Goal: Task Accomplishment & Management: Use online tool/utility

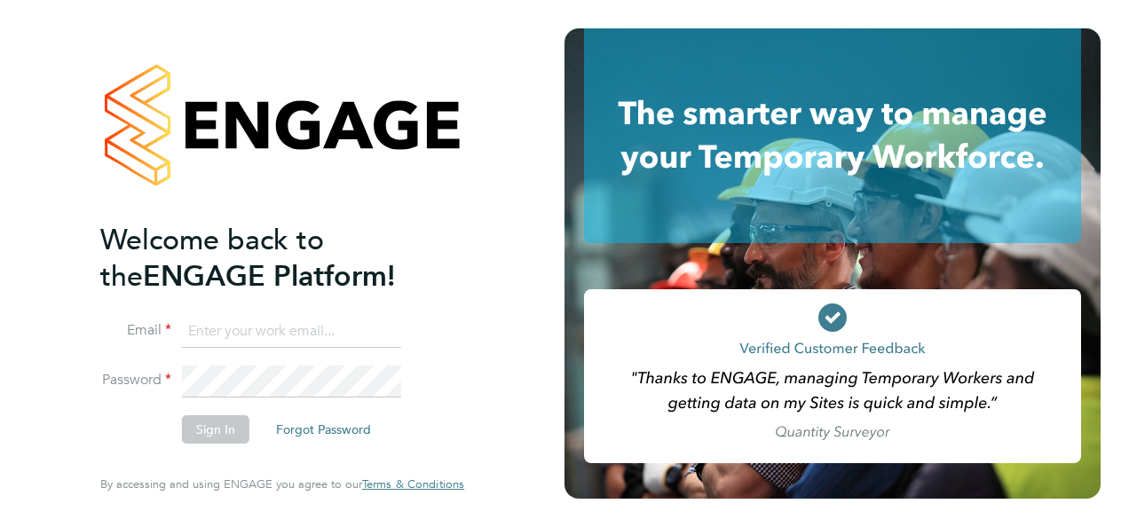
type input "[PERSON_NAME][EMAIL_ADDRESS][PERSON_NAME][DOMAIN_NAME]"
click at [215, 427] on button "Sign In" at bounding box center [215, 430] width 67 height 28
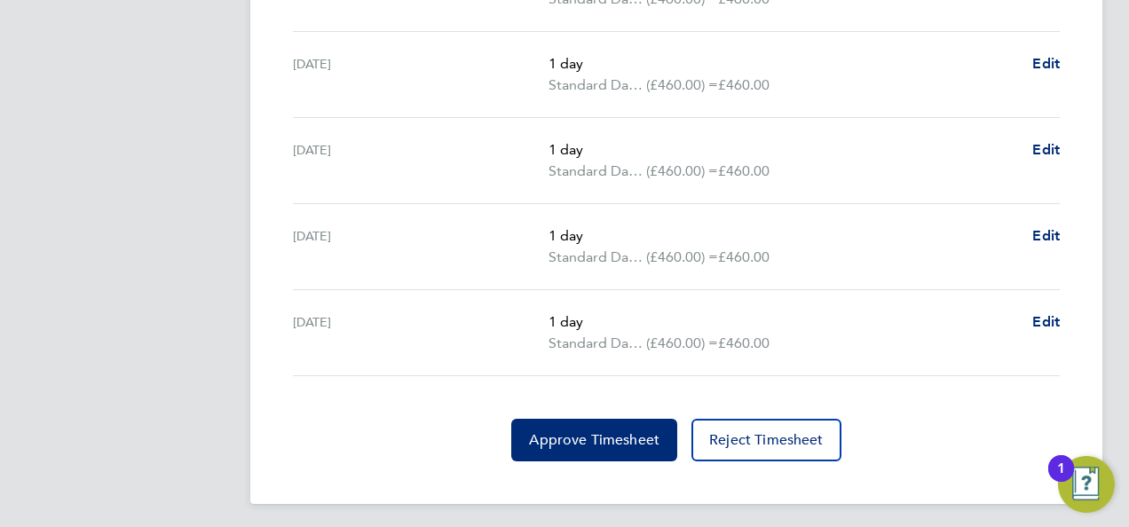
scroll to position [766, 0]
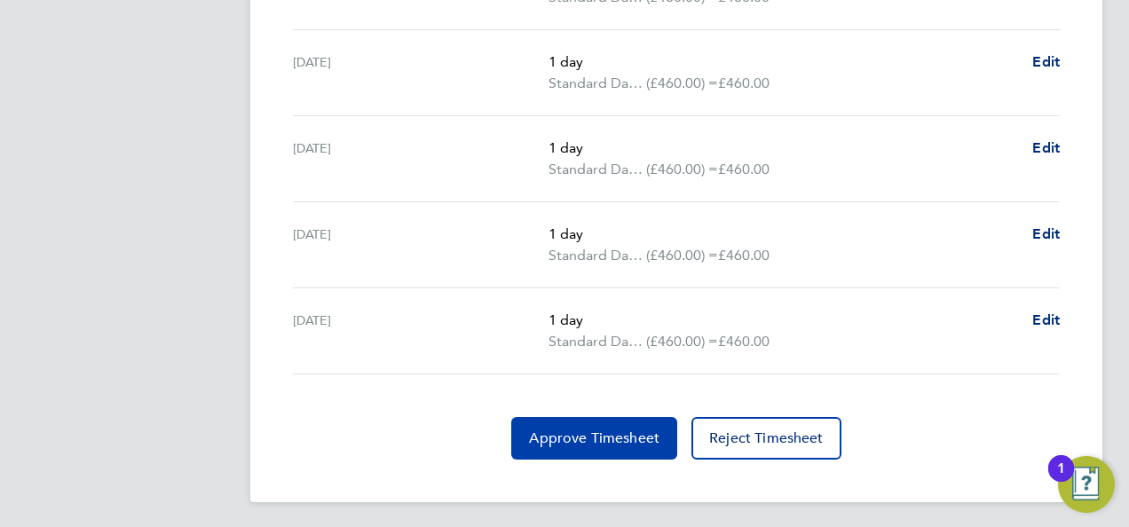
click at [606, 435] on span "Approve Timesheet" at bounding box center [594, 439] width 131 height 18
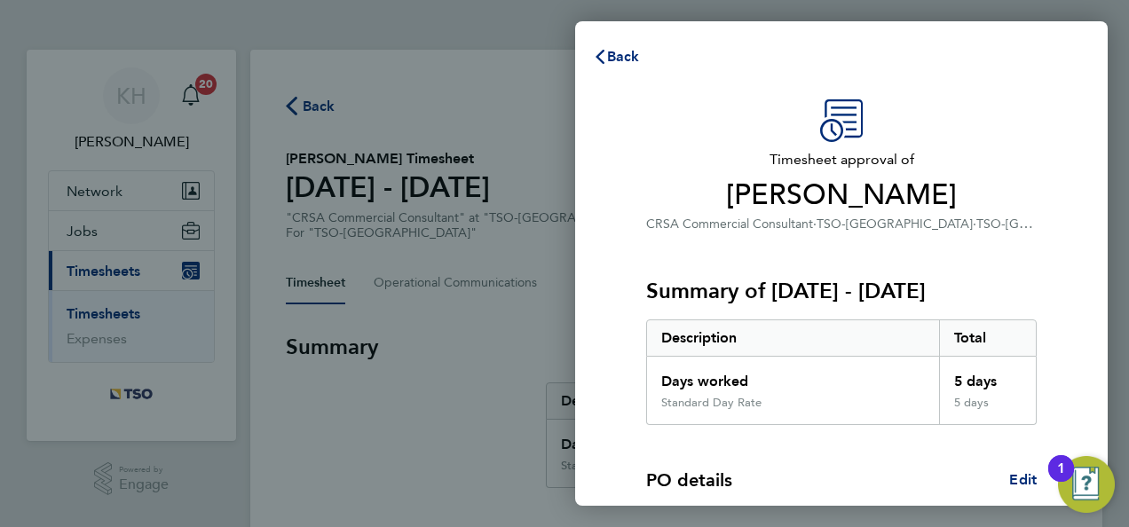
click at [946, 471] on div "PO details Edit" at bounding box center [841, 480] width 391 height 25
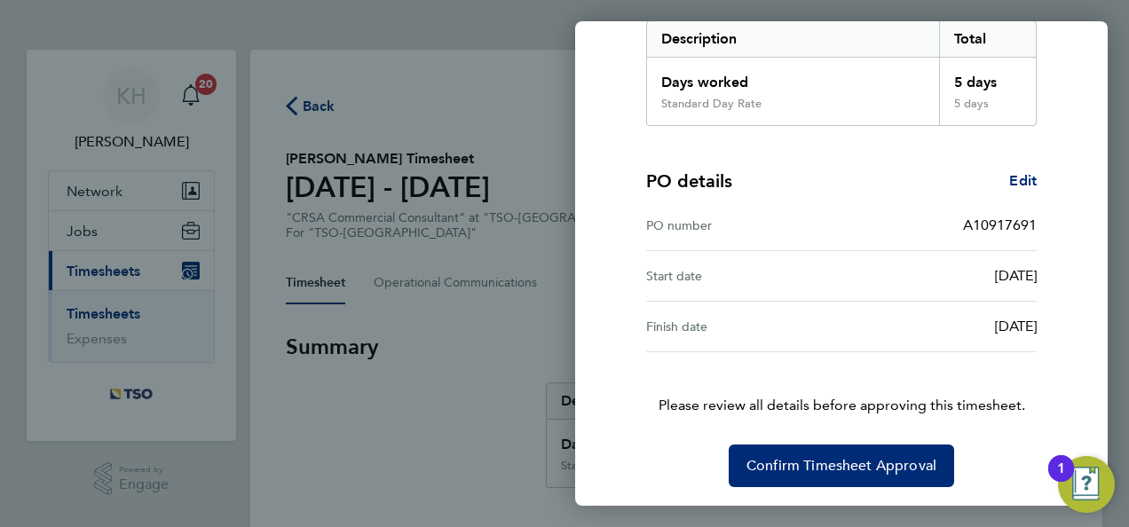
scroll to position [300, 0]
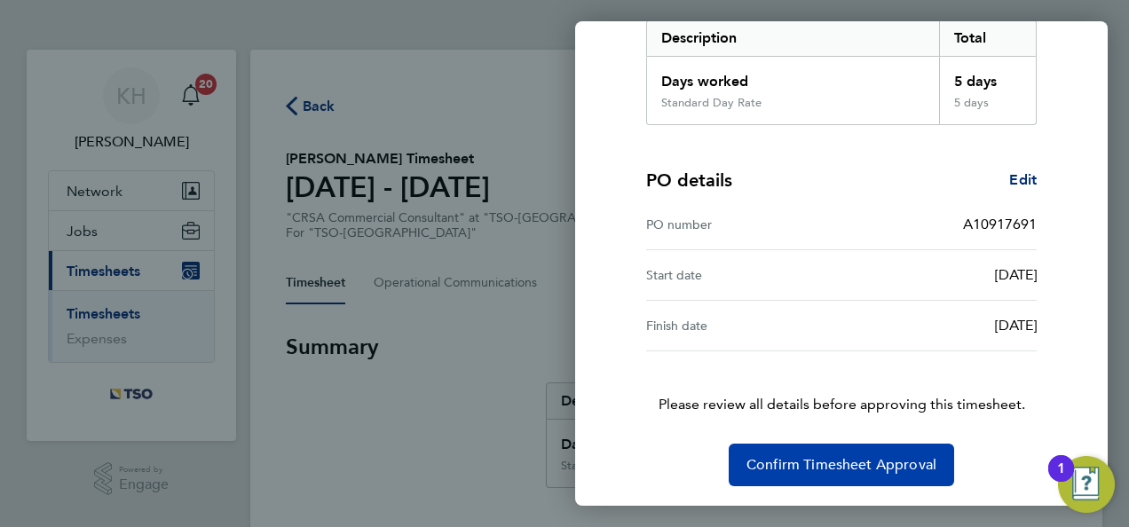
click at [896, 470] on span "Confirm Timesheet Approval" at bounding box center [842, 465] width 190 height 18
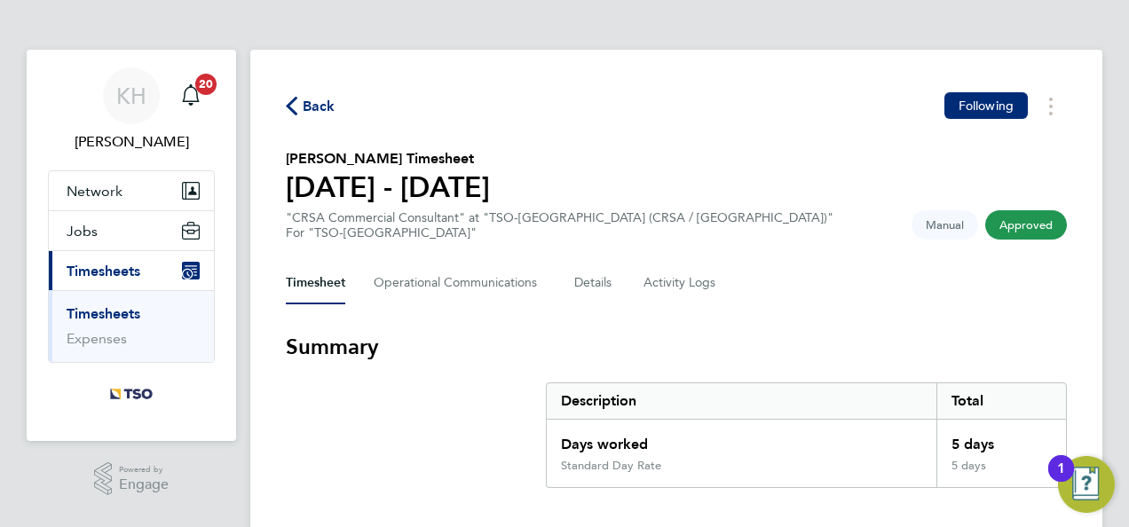
click at [921, 399] on div "Description" at bounding box center [742, 402] width 390 height 36
